Goal: Navigation & Orientation: Find specific page/section

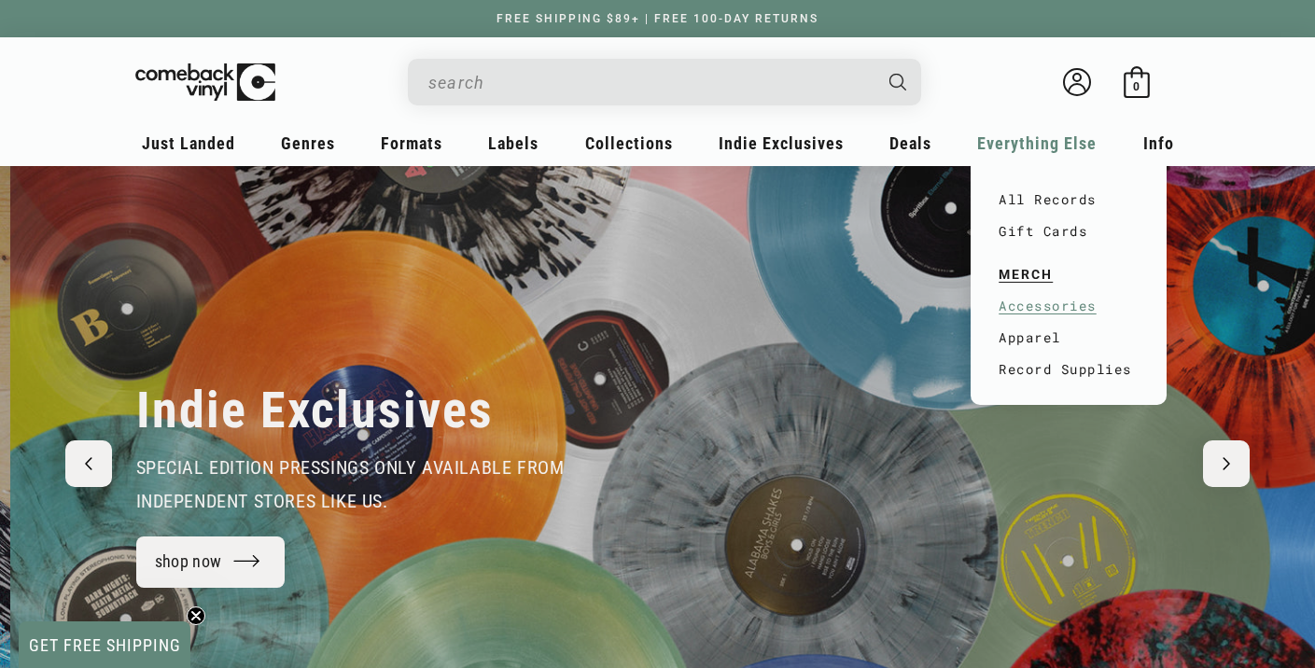
scroll to position [0, 1315]
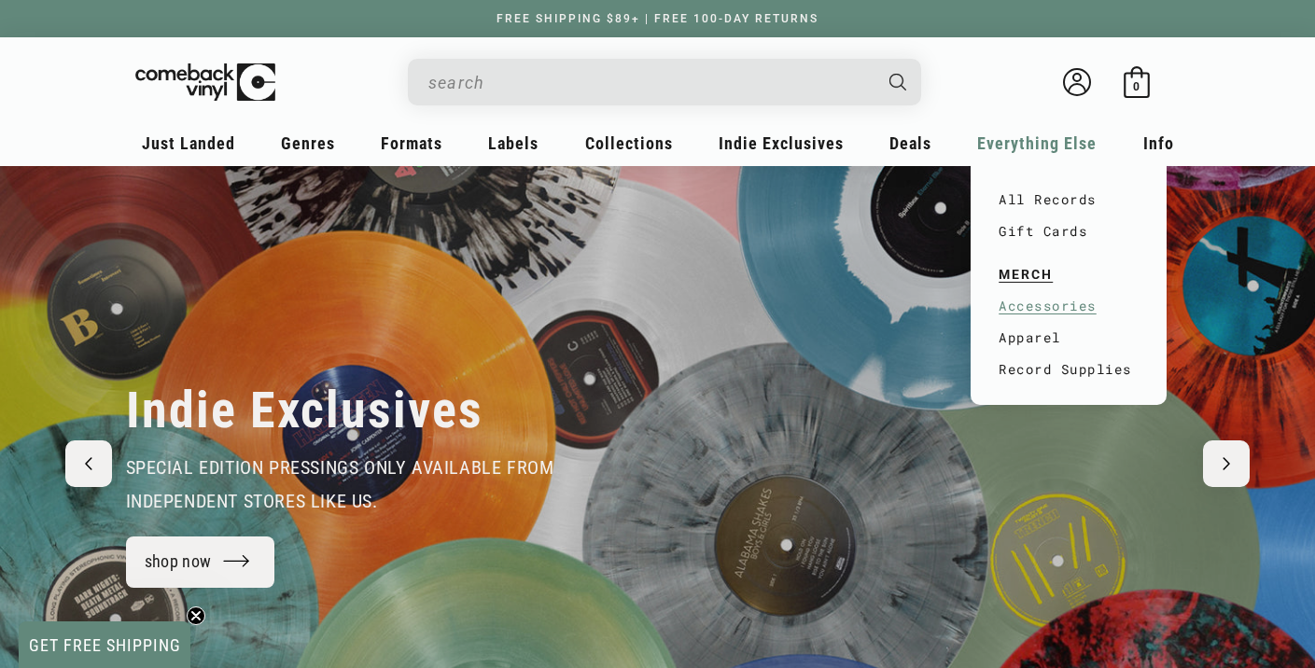
click at [1021, 310] on link "Accessories" at bounding box center [1069, 306] width 140 height 32
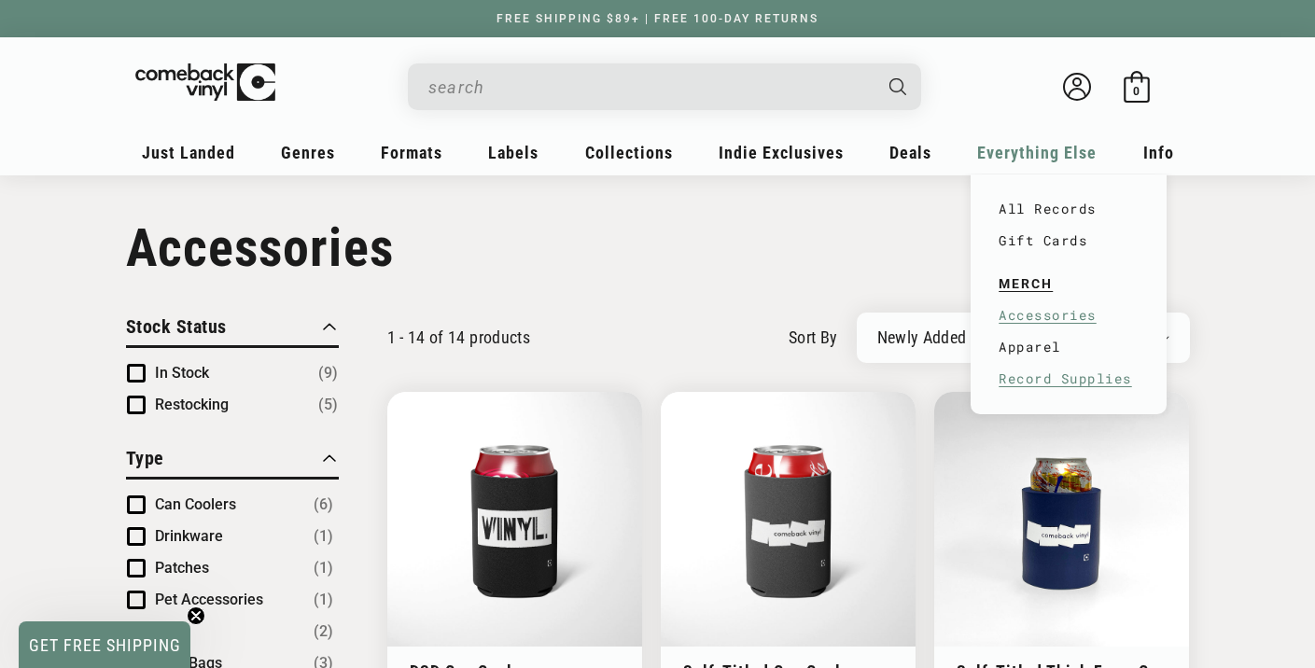
click at [1029, 380] on link "Record Supplies" at bounding box center [1069, 379] width 140 height 32
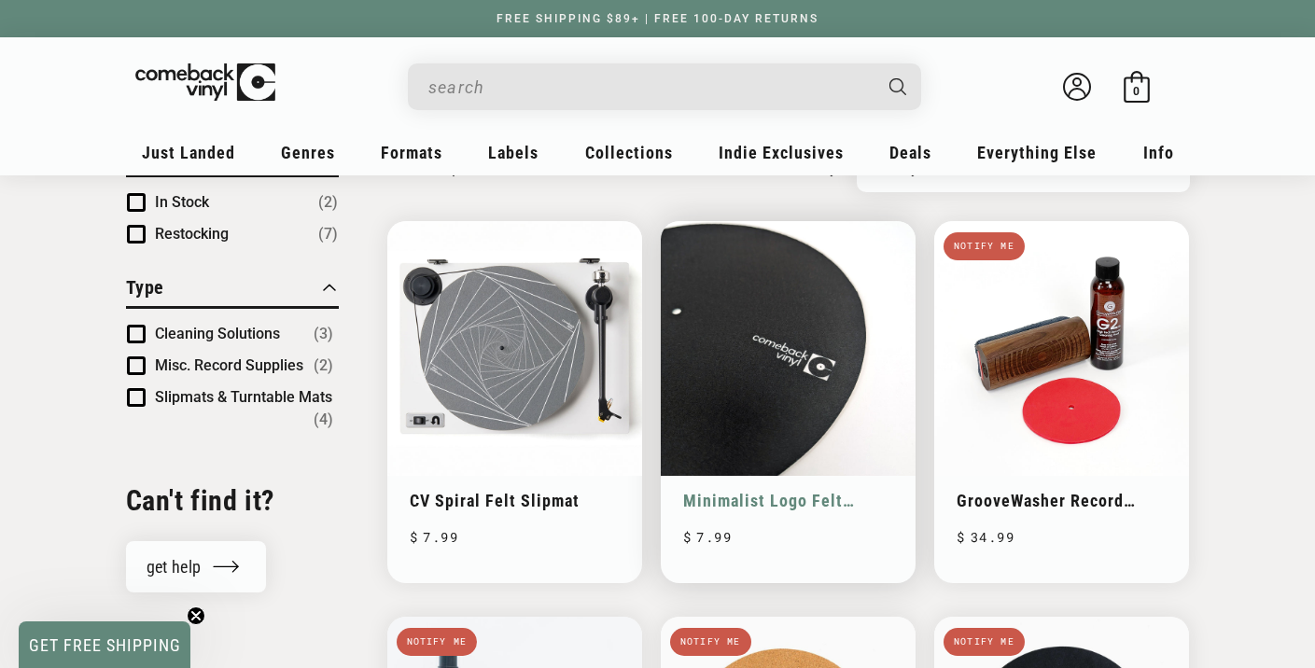
scroll to position [187, 0]
